Goal: Task Accomplishment & Management: Complete application form

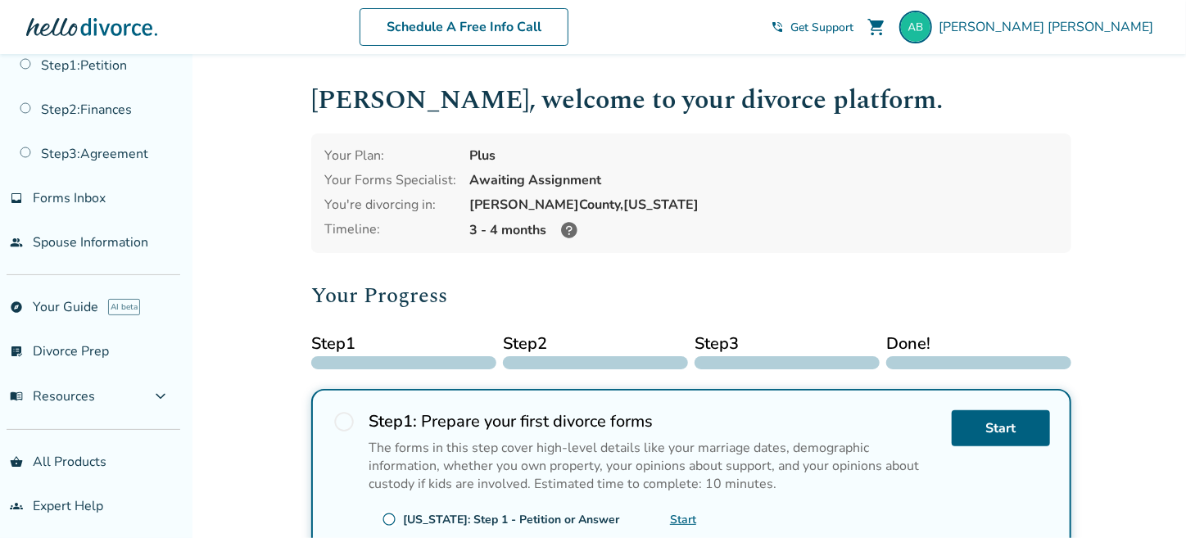
click at [566, 225] on icon at bounding box center [569, 230] width 16 height 16
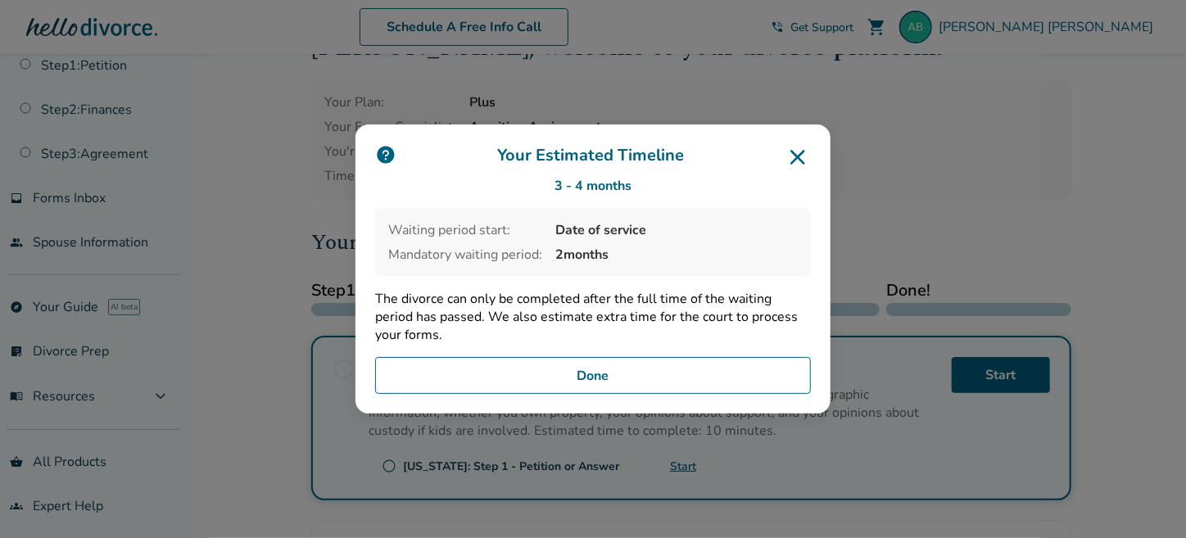
scroll to position [81, 0]
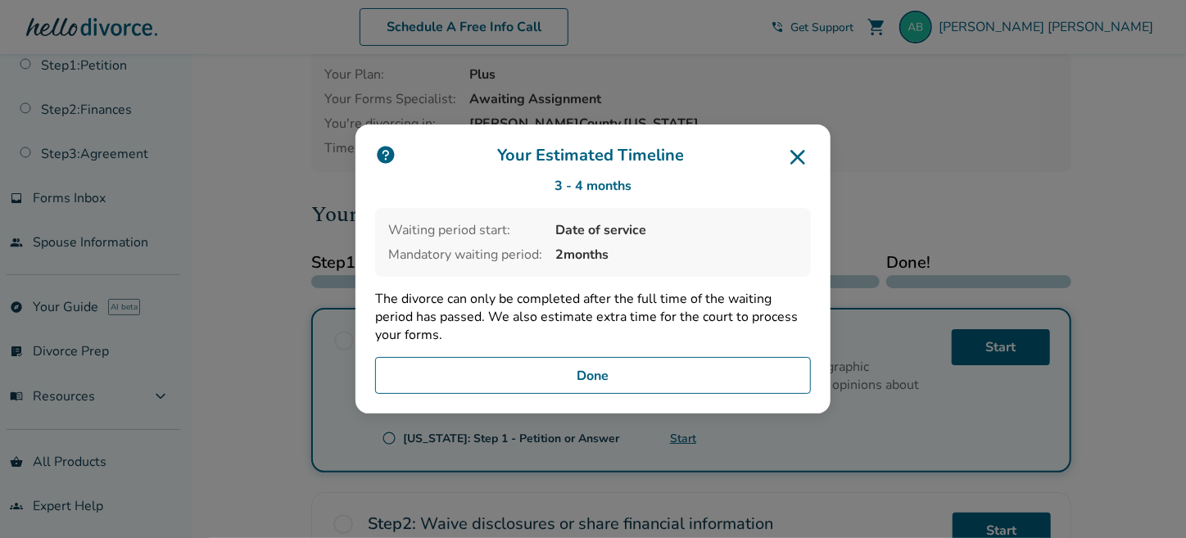
click at [799, 157] on icon at bounding box center [797, 157] width 26 height 26
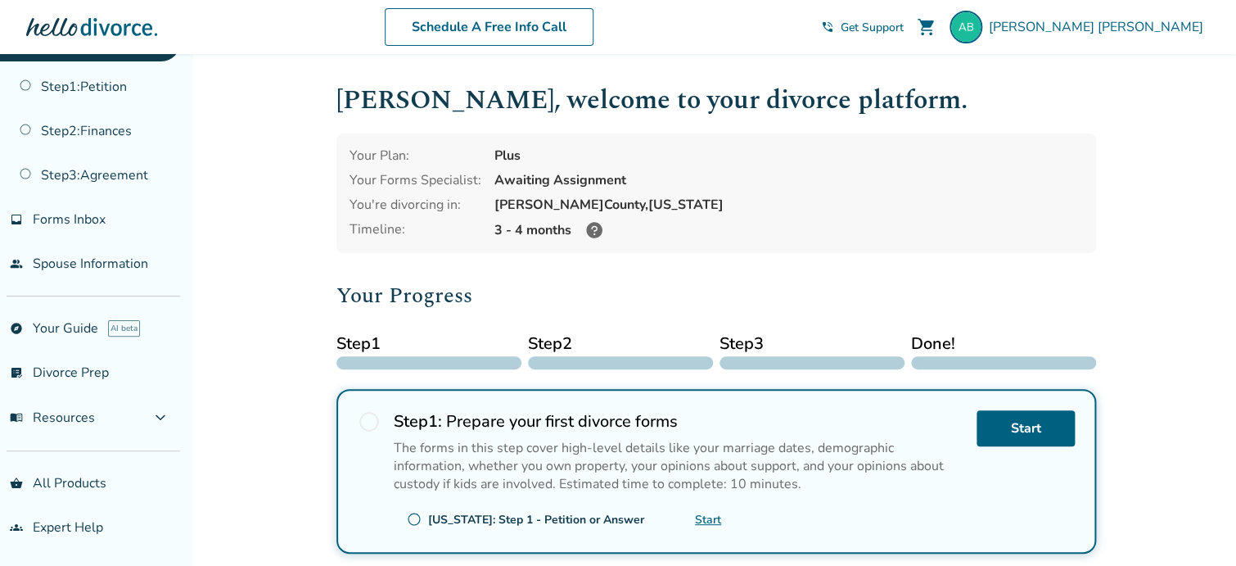
scroll to position [48, 0]
click at [1009, 429] on link "Start" at bounding box center [1026, 428] width 98 height 36
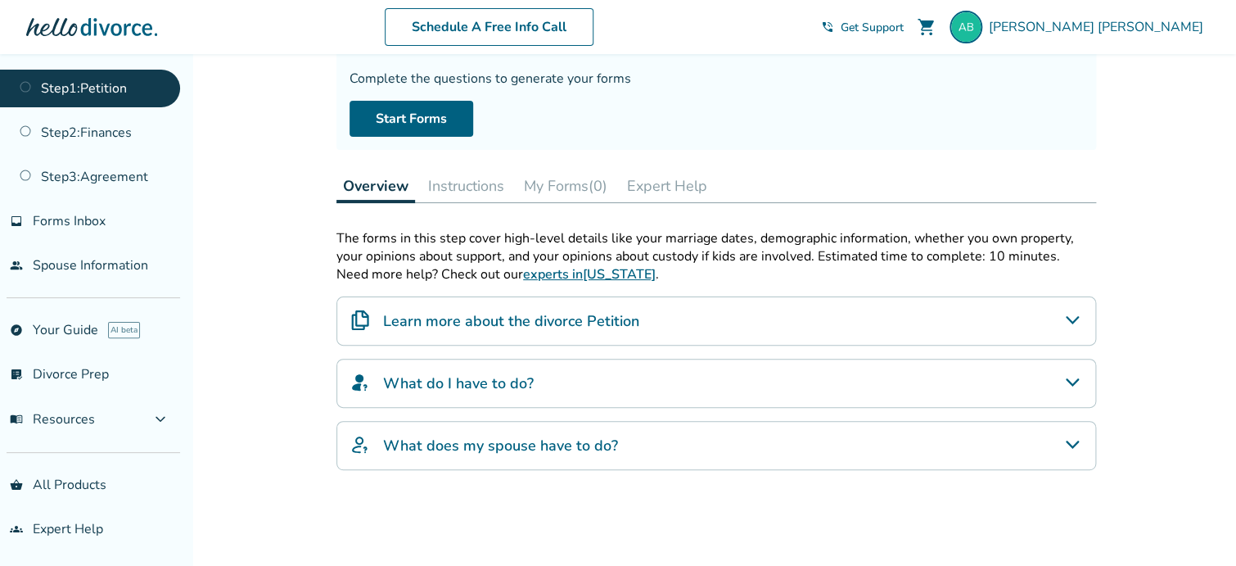
scroll to position [164, 0]
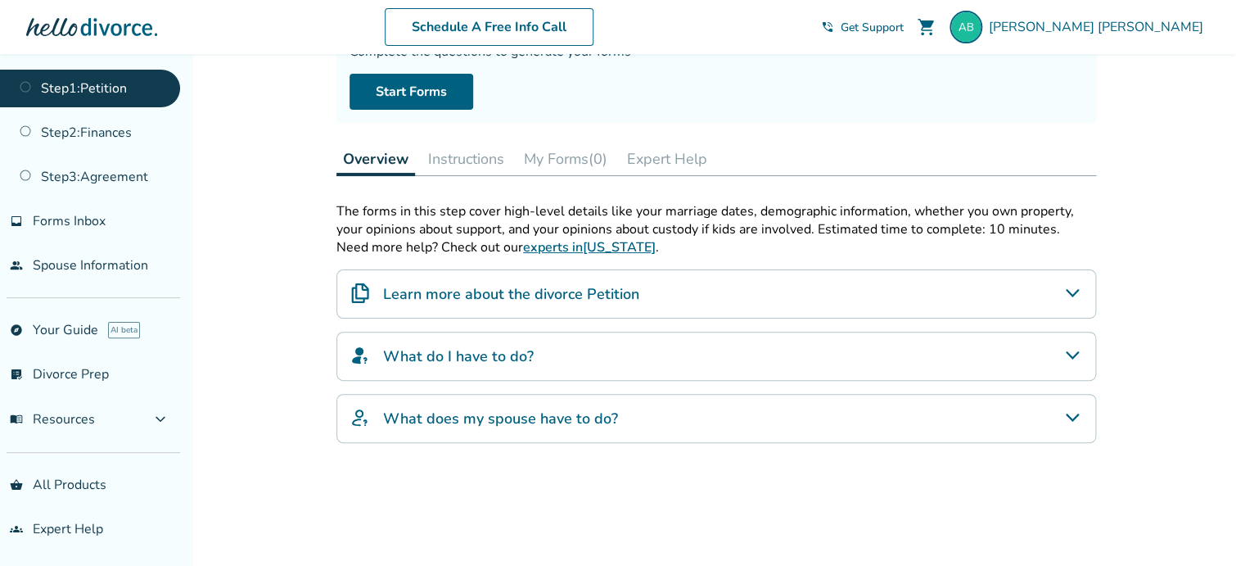
click at [1068, 288] on icon "Learn more about the divorce Petition" at bounding box center [1073, 293] width 20 height 20
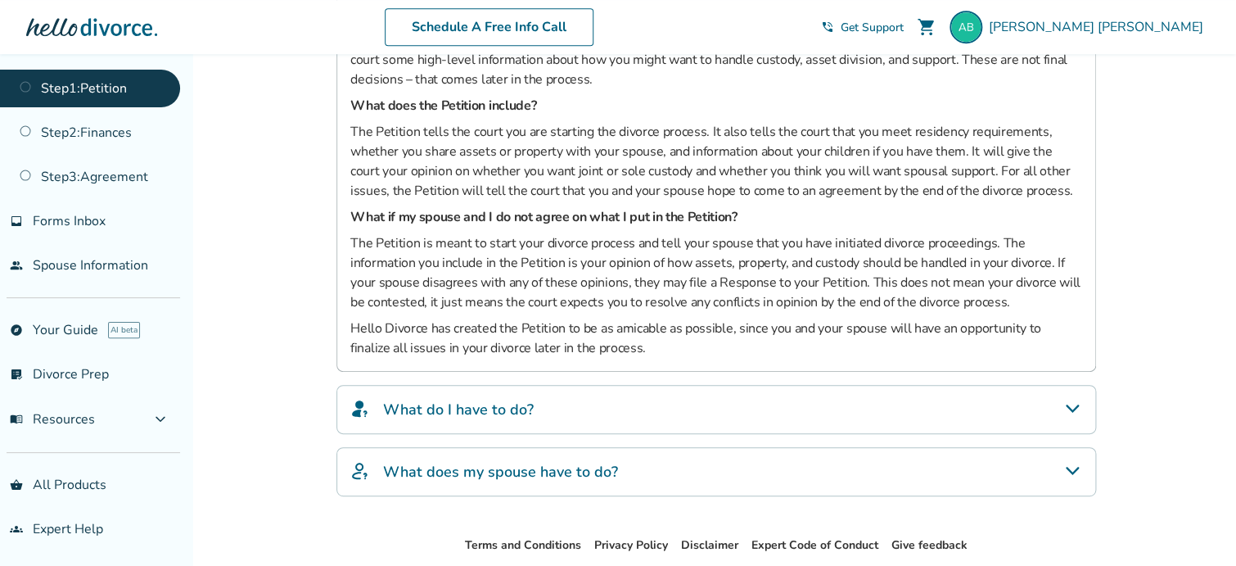
scroll to position [574, 0]
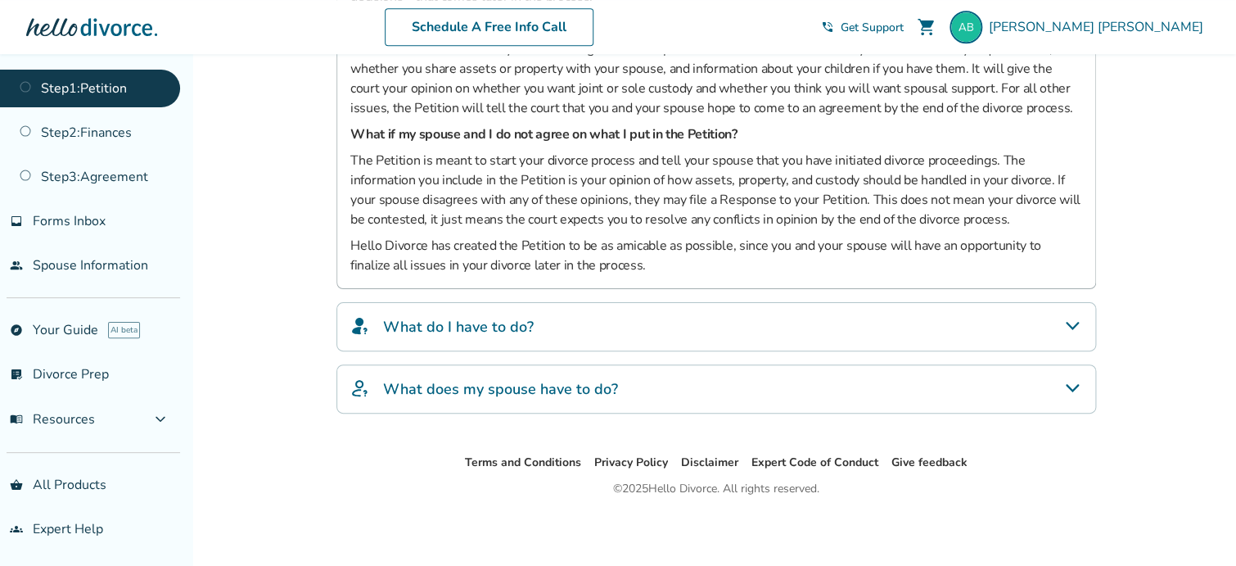
click at [1060, 325] on div "What do I have to do?" at bounding box center [716, 326] width 760 height 49
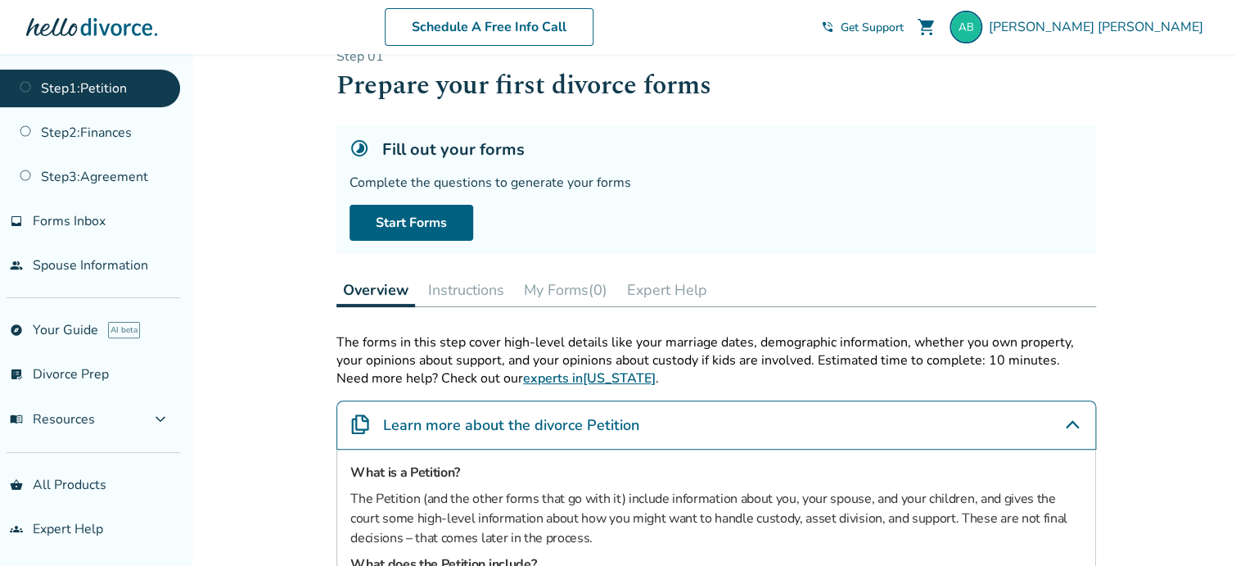
scroll to position [6, 0]
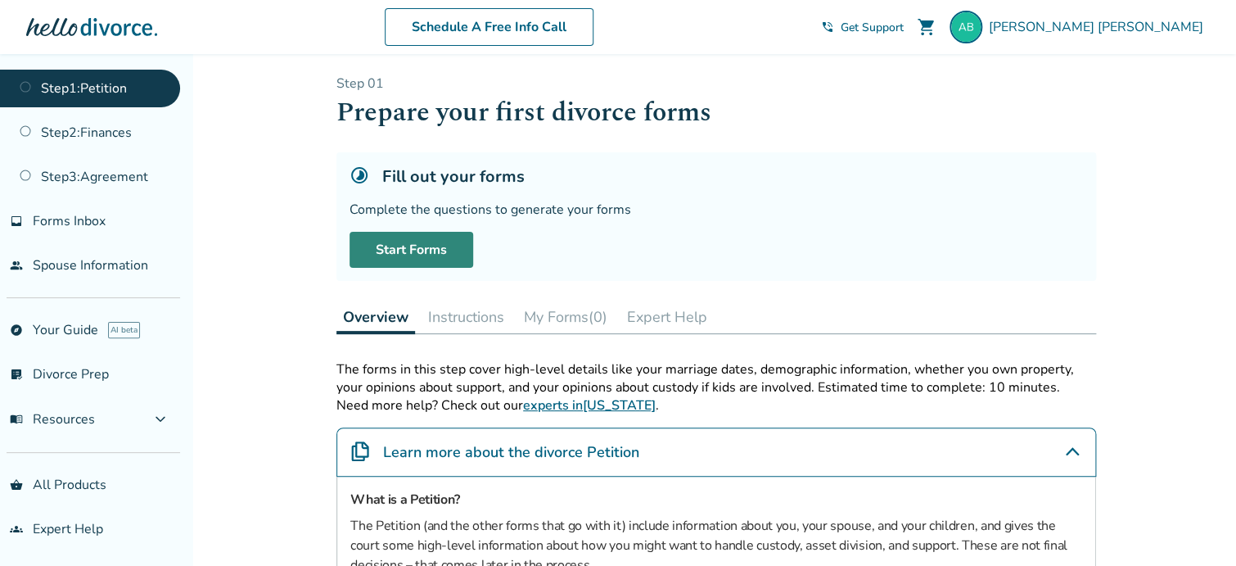
click at [430, 243] on link "Start Forms" at bounding box center [412, 250] width 124 height 36
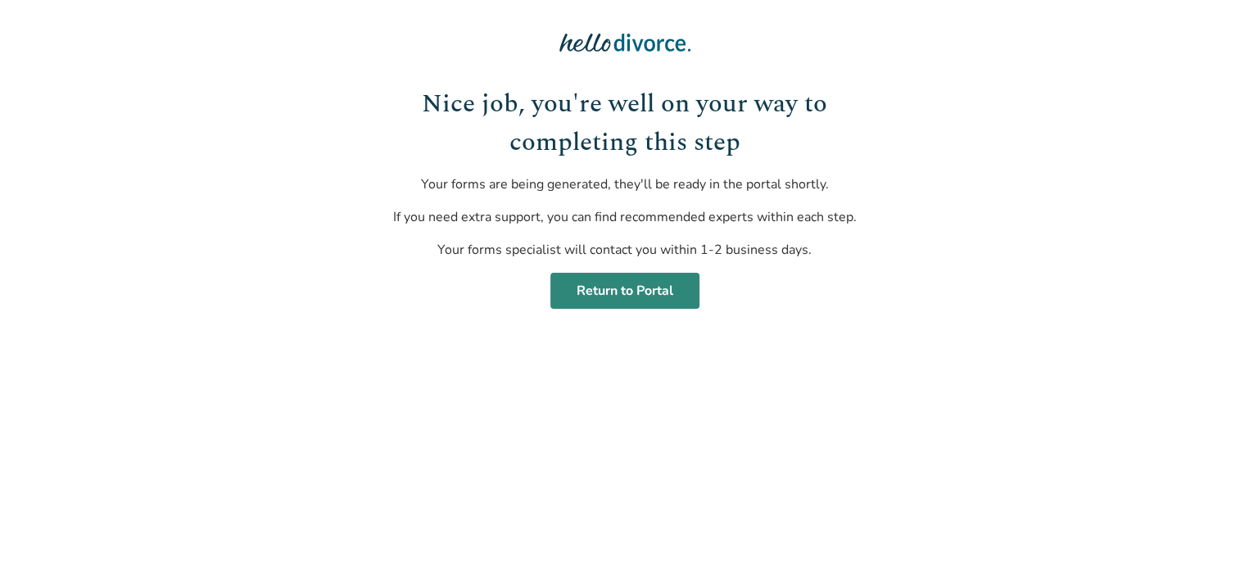
click at [644, 291] on link "Return to Portal" at bounding box center [624, 291] width 149 height 36
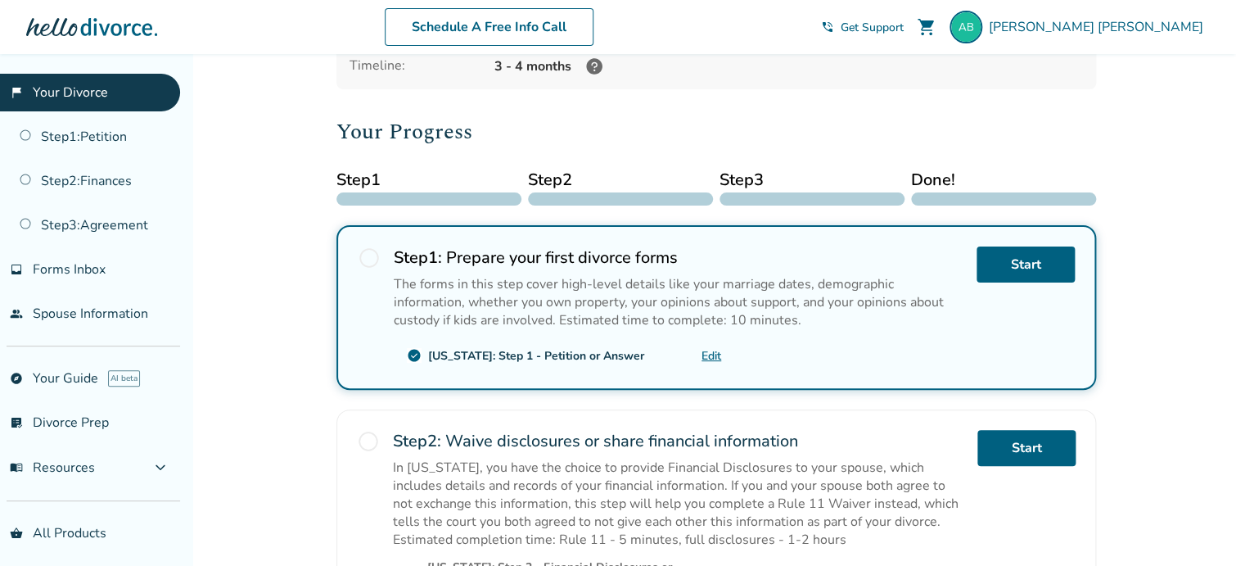
scroll to position [327, 0]
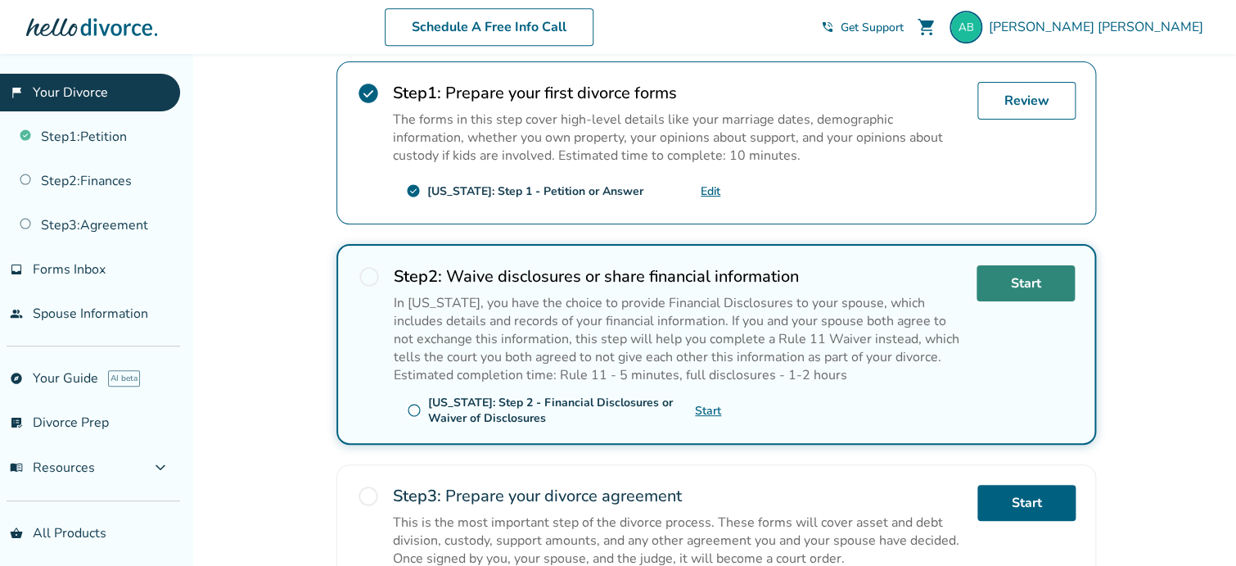
click at [1030, 289] on link "Start" at bounding box center [1026, 283] width 98 height 36
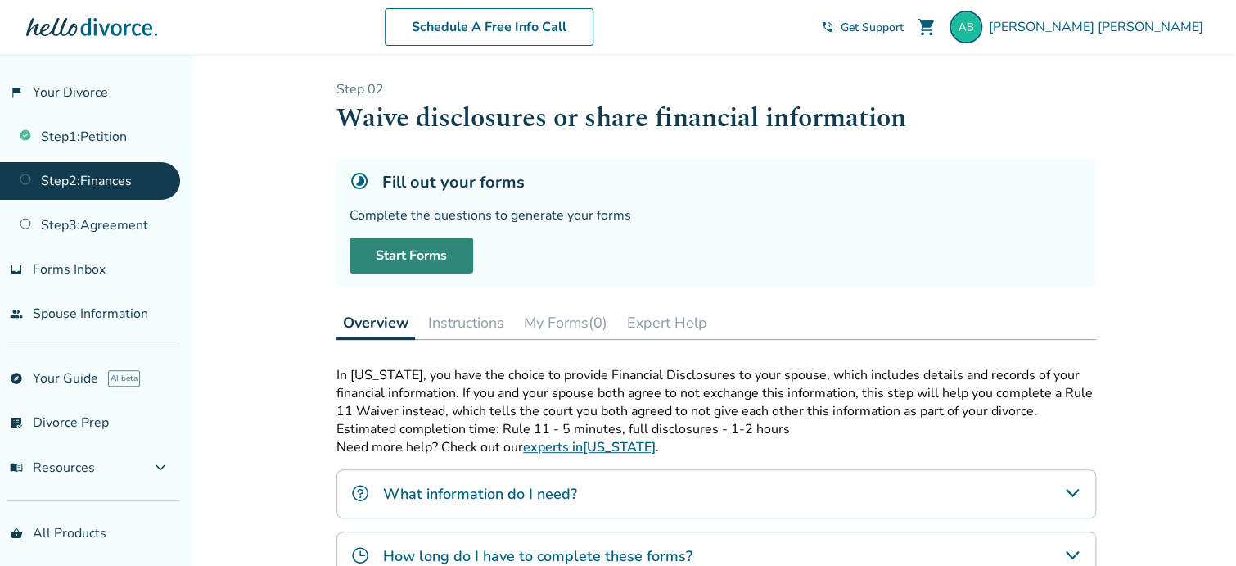
click at [442, 247] on link "Start Forms" at bounding box center [412, 255] width 124 height 36
